Goal: Task Accomplishment & Management: Use online tool/utility

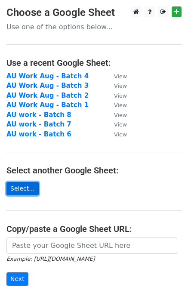
click at [16, 187] on link "Select..." at bounding box center [22, 188] width 32 height 13
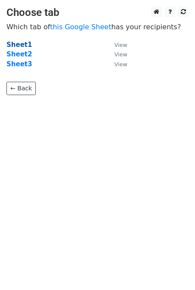
click at [19, 45] on strong "Sheet1" at bounding box center [18, 45] width 25 height 8
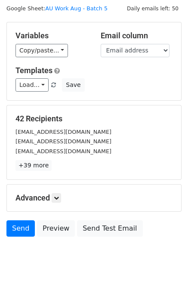
scroll to position [43, 0]
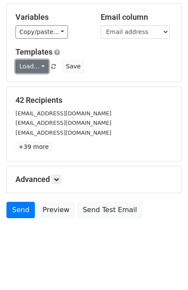
click at [40, 62] on link "Load..." at bounding box center [32, 66] width 33 height 13
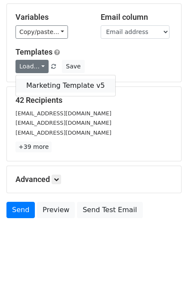
click at [50, 87] on link "Marketing Template v5" at bounding box center [66, 86] width 100 height 14
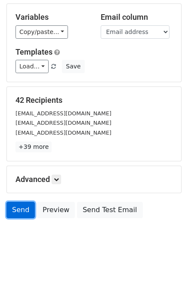
click at [23, 209] on link "Send" at bounding box center [20, 210] width 28 height 16
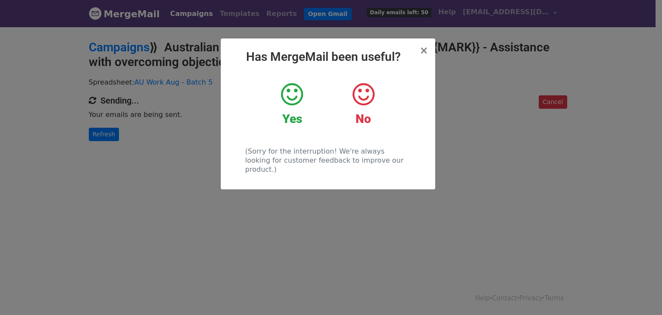
click at [291, 123] on strong "Yes" at bounding box center [292, 119] width 20 height 14
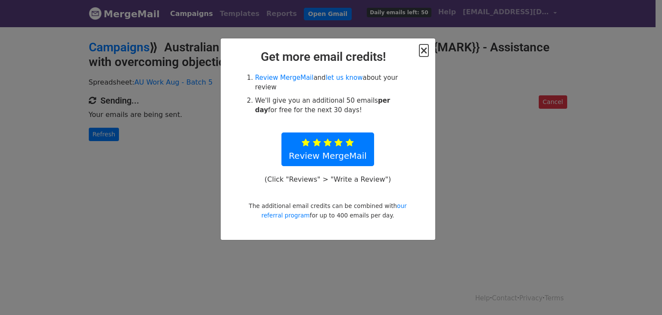
click at [426, 50] on span "×" at bounding box center [423, 50] width 9 height 12
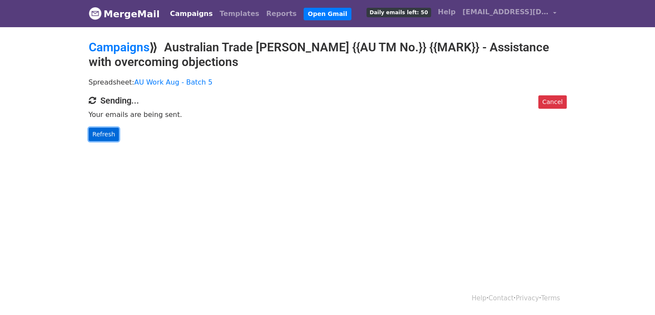
click at [108, 134] on link "Refresh" at bounding box center [104, 134] width 31 height 13
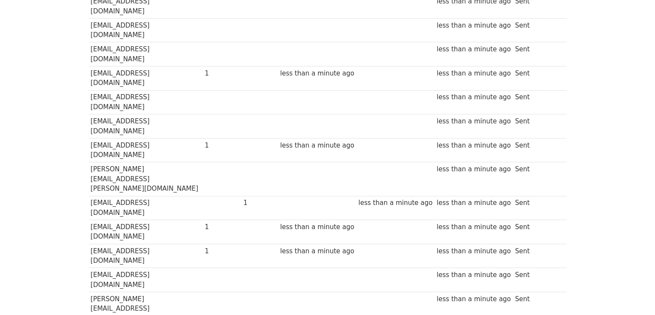
scroll to position [86, 0]
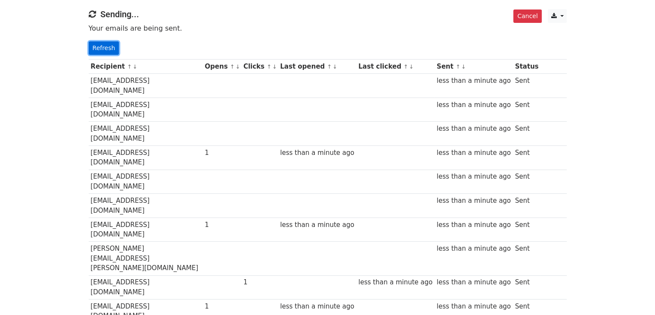
click at [103, 47] on link "Refresh" at bounding box center [104, 47] width 31 height 13
